Goal: Find specific page/section: Find specific page/section

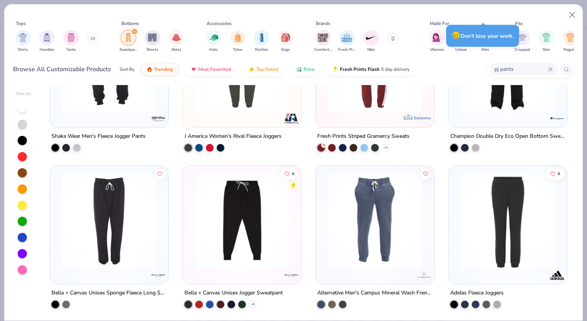
scroll to position [862, 0]
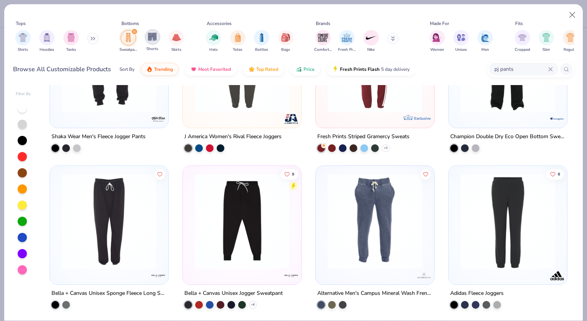
click at [153, 35] on img "filter for Shorts" at bounding box center [152, 36] width 9 height 9
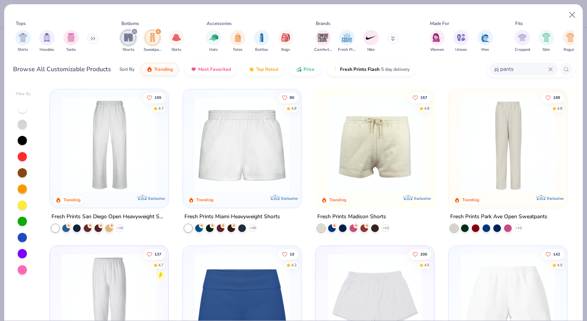
click at [160, 27] on div "Shorts Sweatpants Skirts" at bounding box center [152, 41] width 68 height 28
click at [160, 29] on div "filter for Sweatpants" at bounding box center [158, 31] width 7 height 7
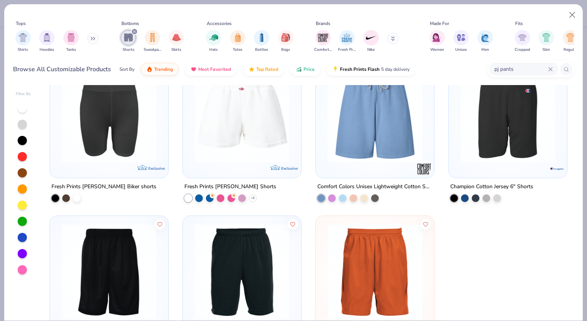
scroll to position [1282, 0]
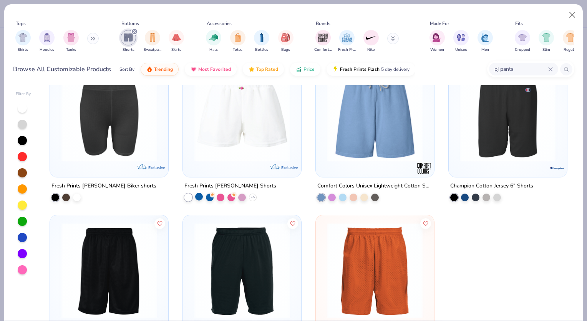
click at [196, 196] on div at bounding box center [199, 197] width 8 height 8
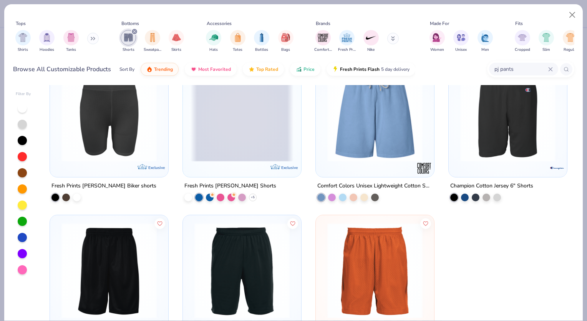
scroll to position [1332, 0]
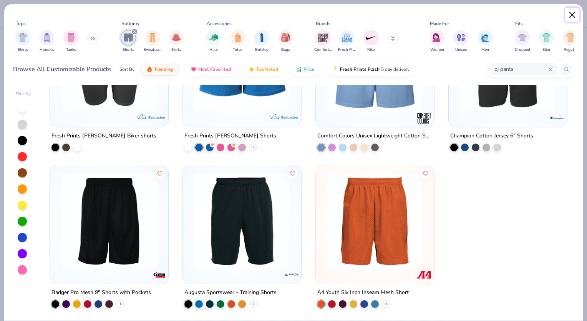
click at [572, 16] on button "Close" at bounding box center [572, 15] width 15 height 15
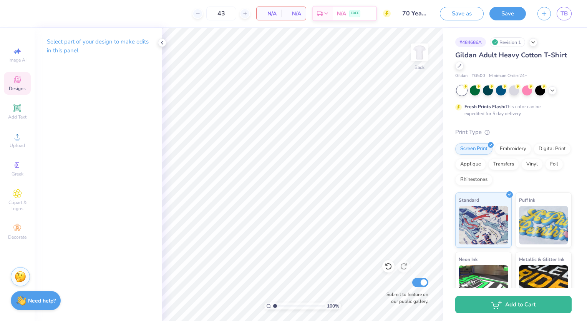
click at [16, 76] on icon at bounding box center [17, 79] width 9 height 9
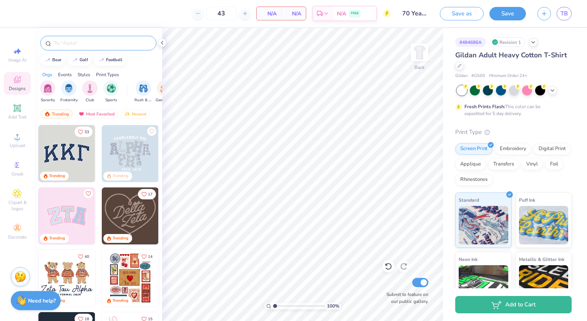
click at [67, 38] on div at bounding box center [98, 43] width 116 height 15
click at [62, 153] on img at bounding box center [66, 153] width 57 height 57
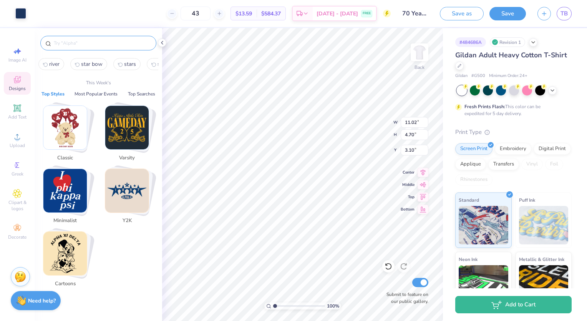
click at [108, 45] on input "text" at bounding box center [102, 43] width 98 height 8
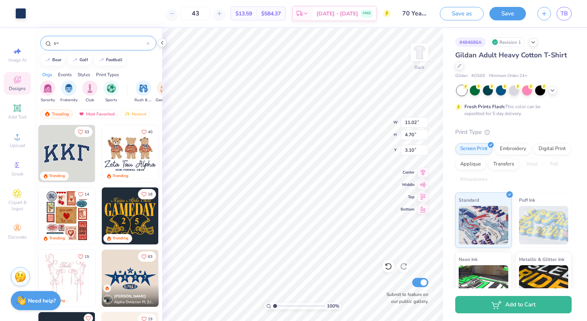
type input "s"
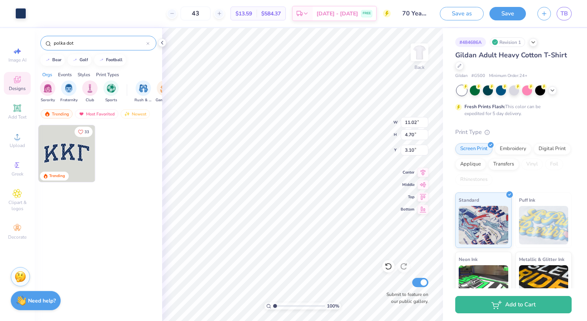
type input "polka dot"
